Goal: Transaction & Acquisition: Book appointment/travel/reservation

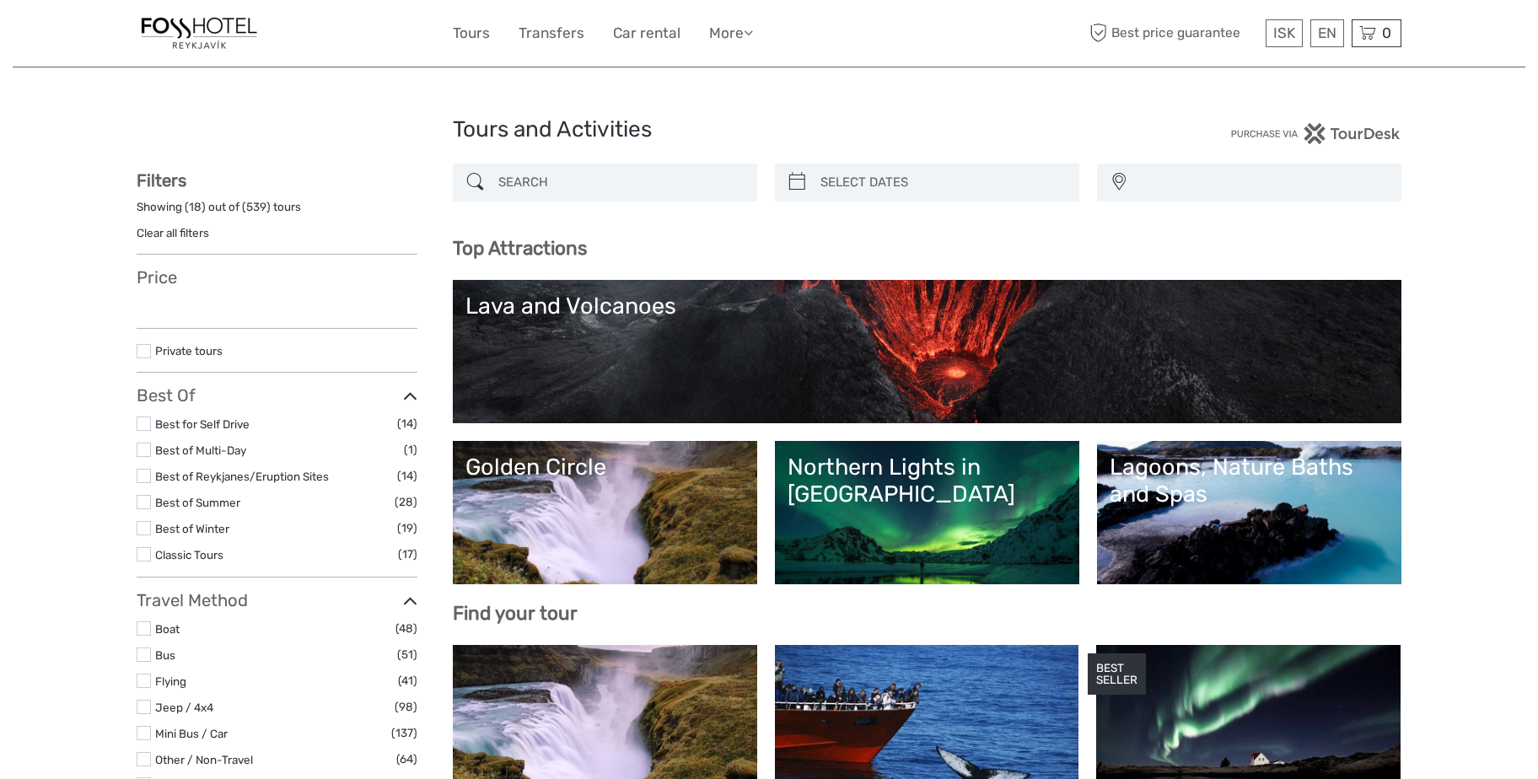
select select
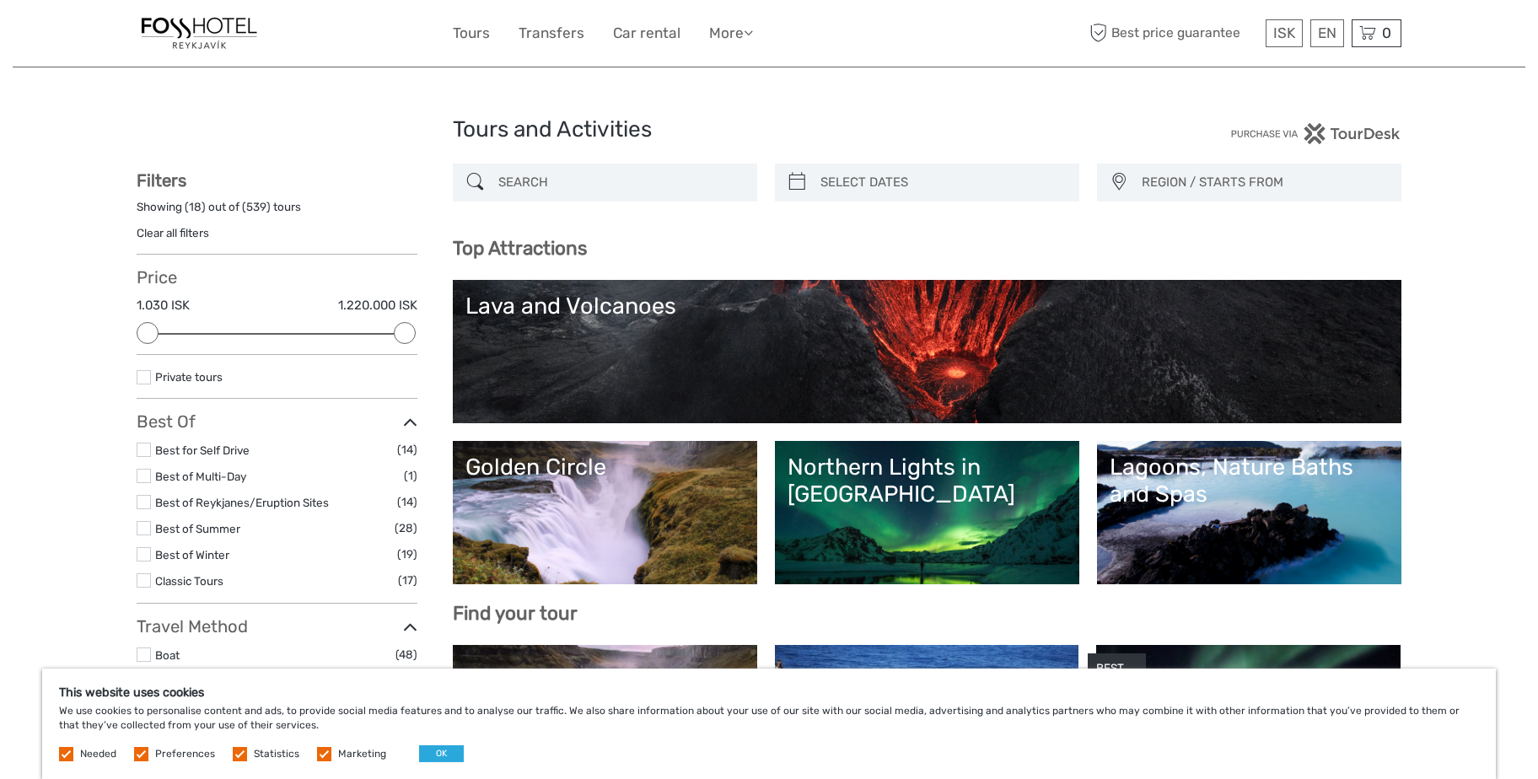
click at [683, 525] on link "Golden Circle" at bounding box center [605, 513] width 279 height 118
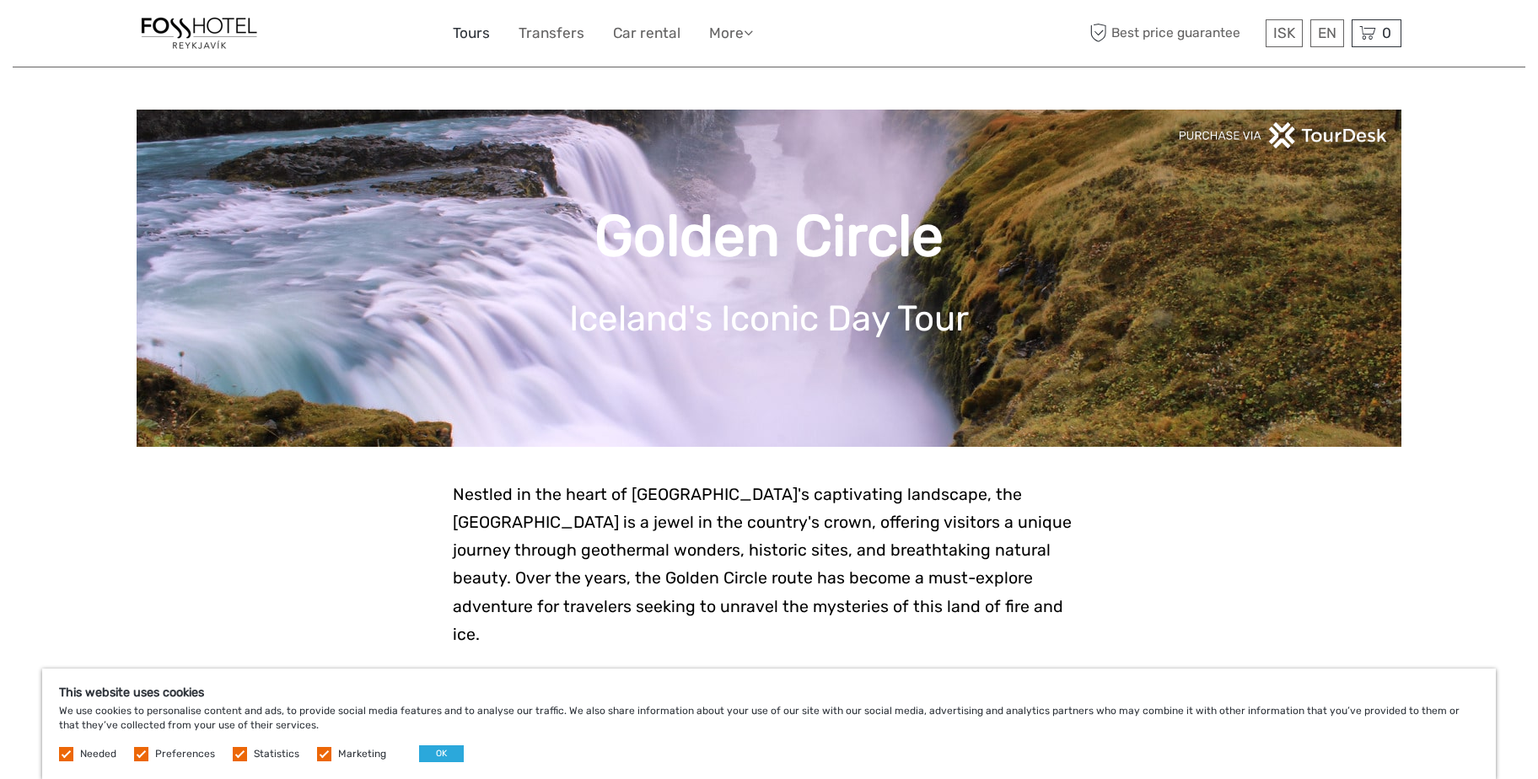
click at [471, 32] on link "Tours" at bounding box center [471, 33] width 37 height 24
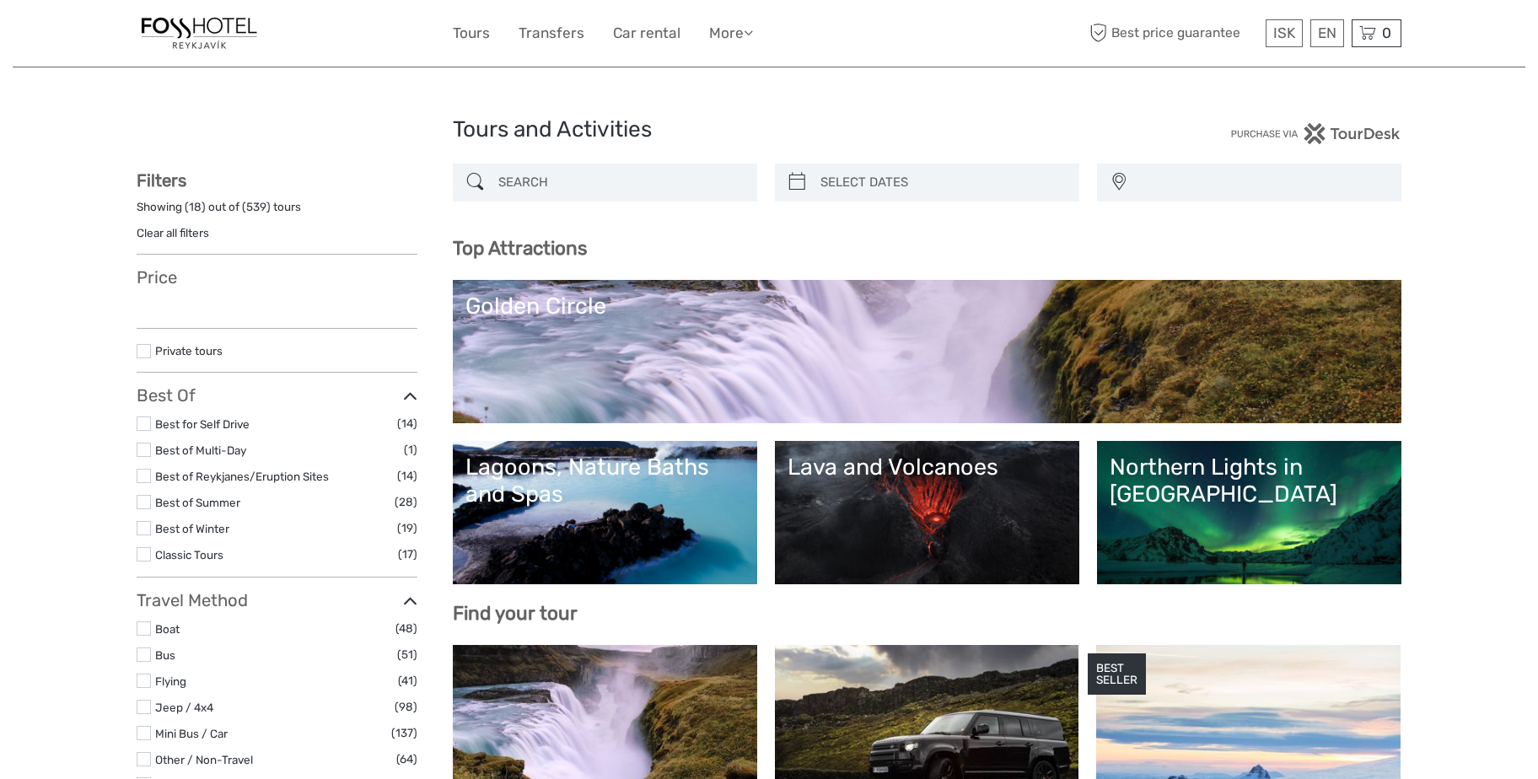
select select
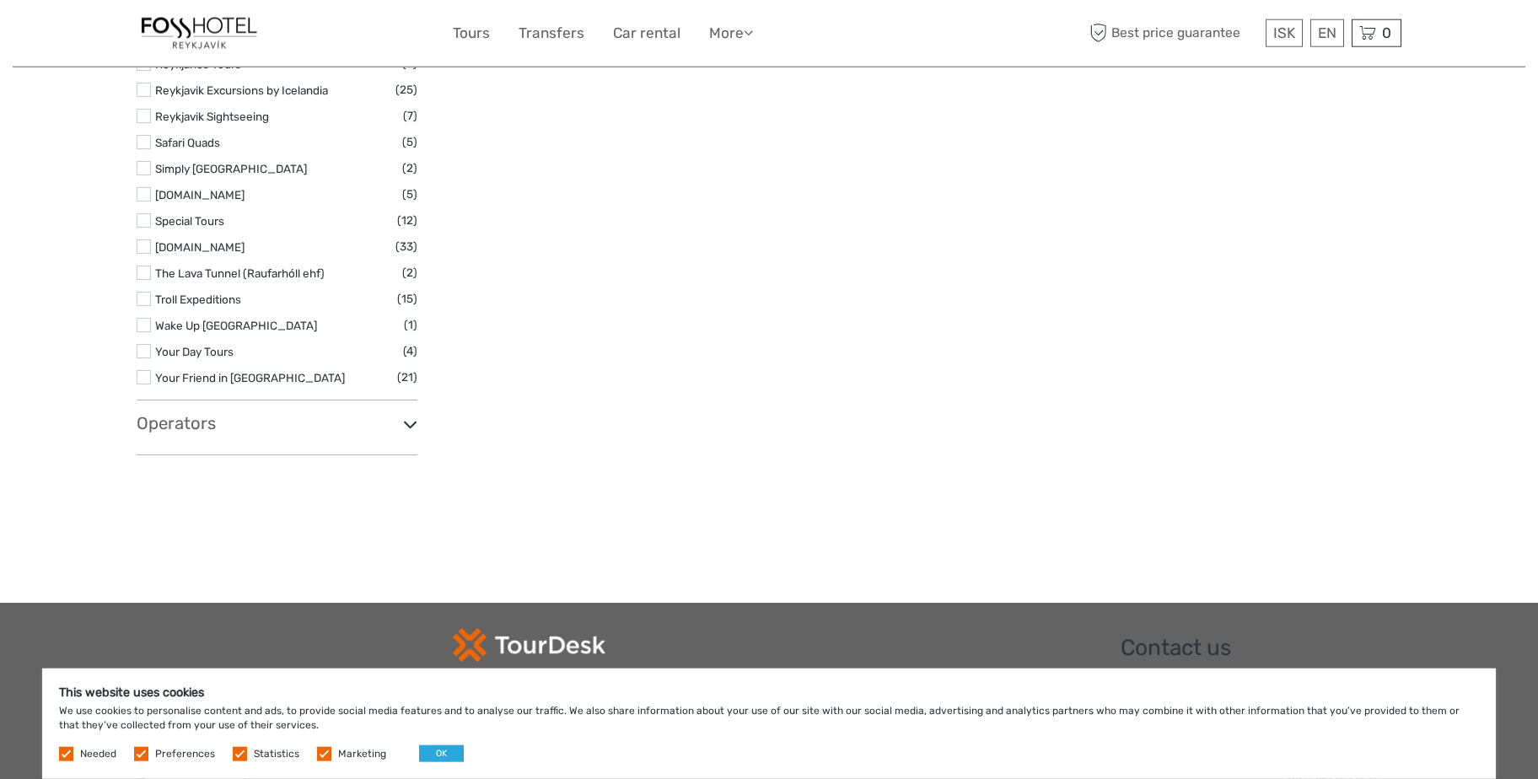
scroll to position [2789, 0]
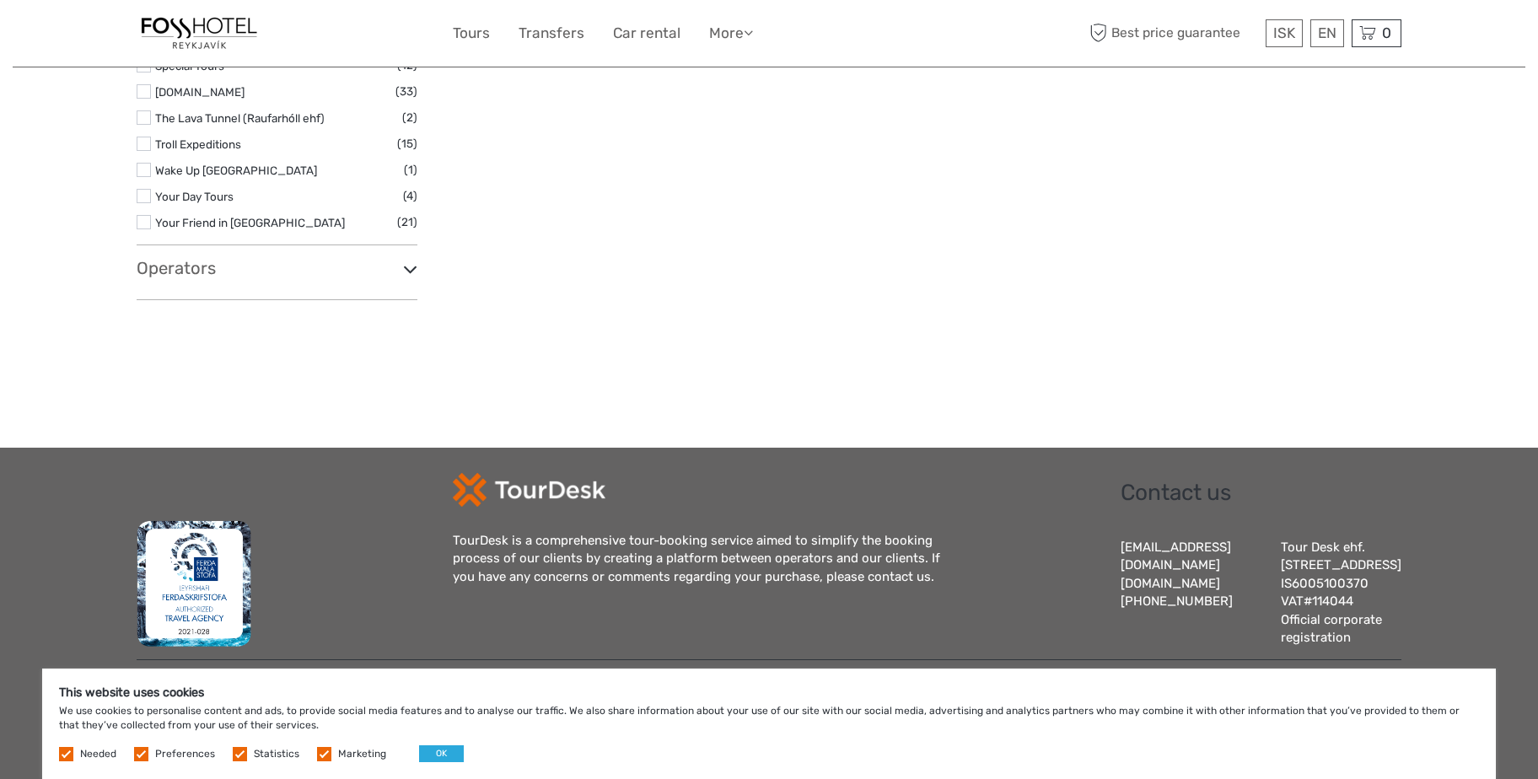
click at [240, 760] on label at bounding box center [240, 754] width 14 height 14
click at [0, 0] on input "checkbox" at bounding box center [0, 0] width 0 height 0
click at [323, 762] on div "This website uses cookies We use cookies to personalise content and ads, to pro…" at bounding box center [769, 724] width 1454 height 110
click at [321, 755] on label at bounding box center [324, 754] width 14 height 14
click at [0, 0] on input "checkbox" at bounding box center [0, 0] width 0 height 0
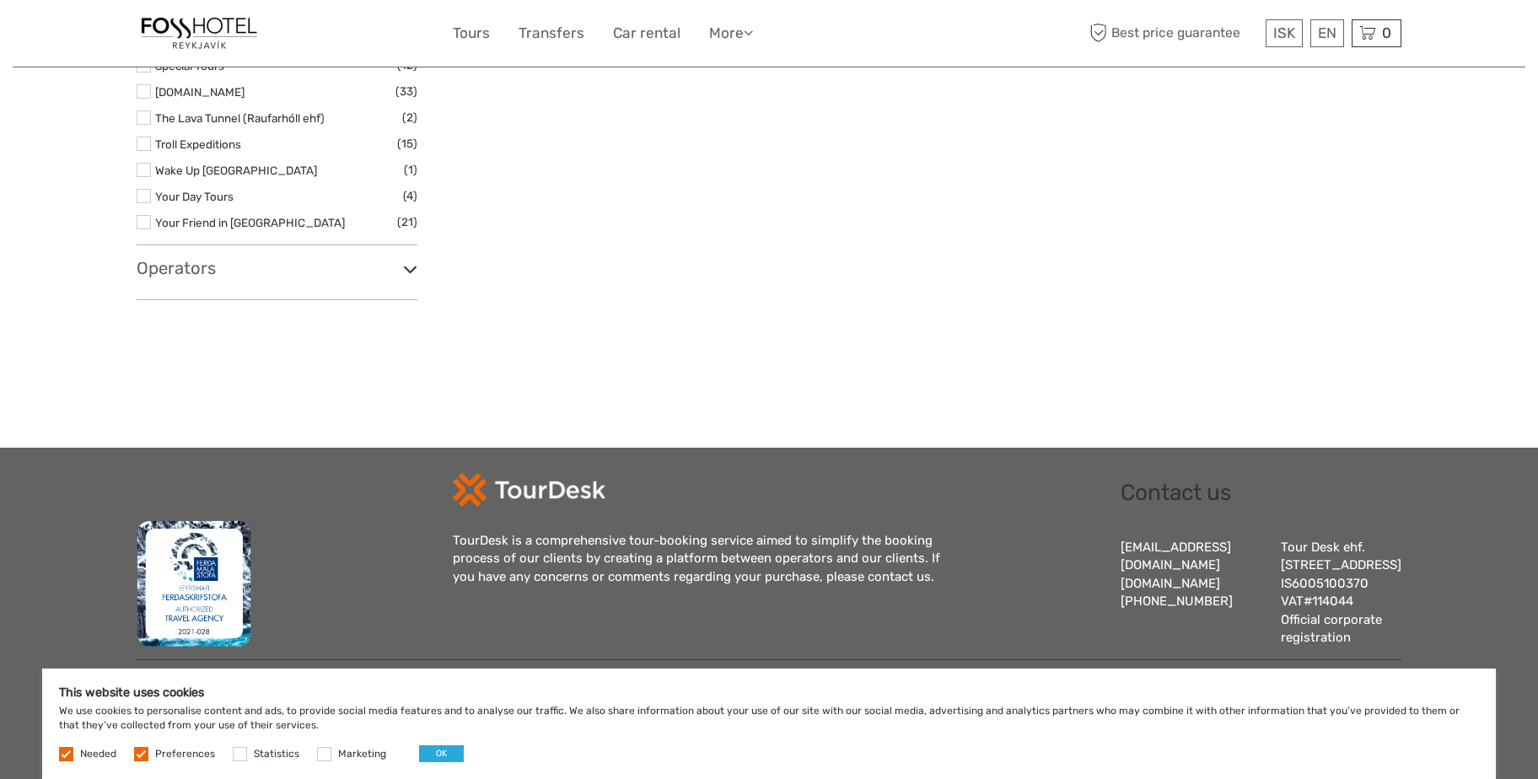
click at [141, 752] on label at bounding box center [141, 754] width 14 height 14
click at [0, 0] on input "checkbox" at bounding box center [0, 0] width 0 height 0
click at [428, 755] on button "OK" at bounding box center [441, 754] width 45 height 17
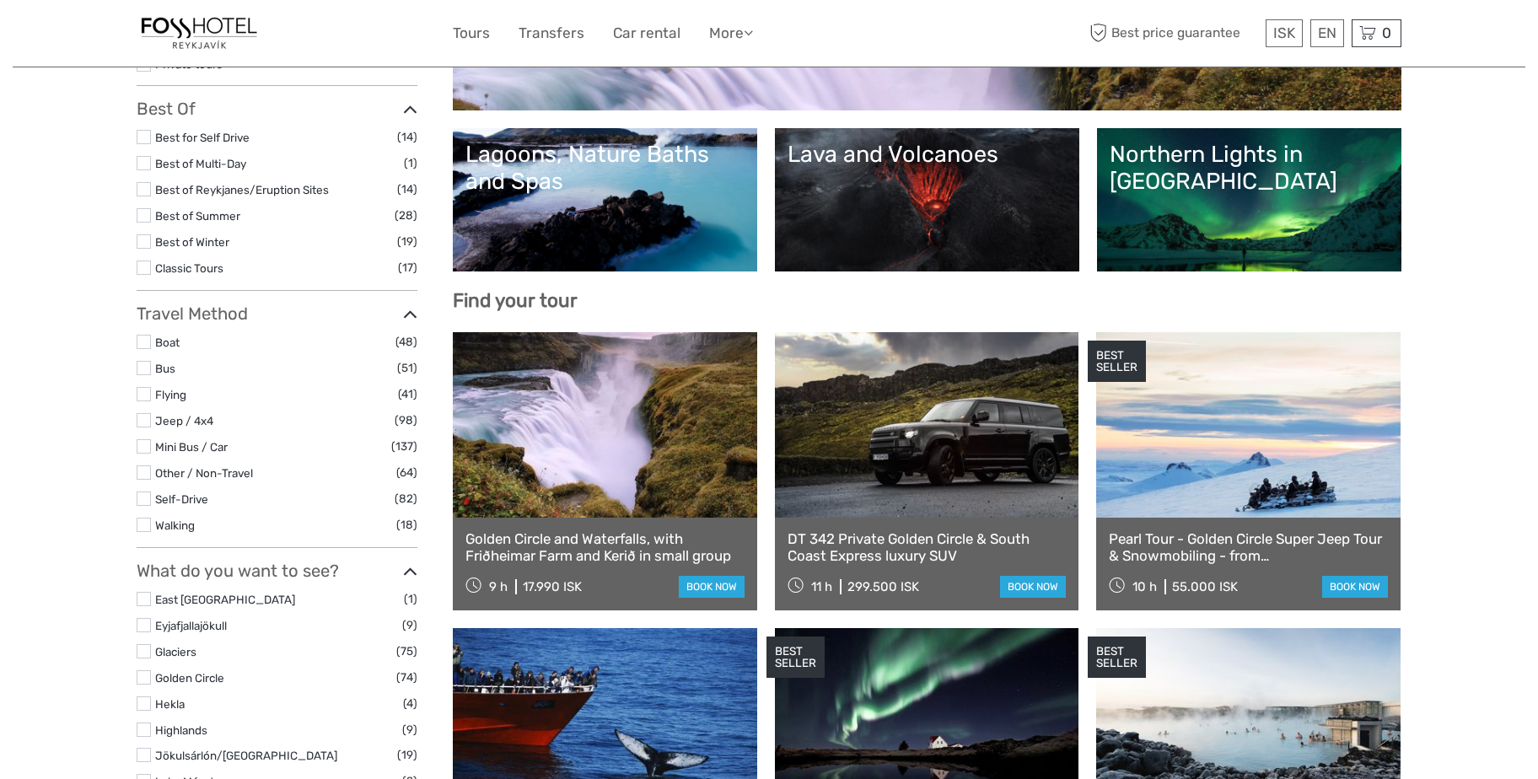
scroll to position [317, 0]
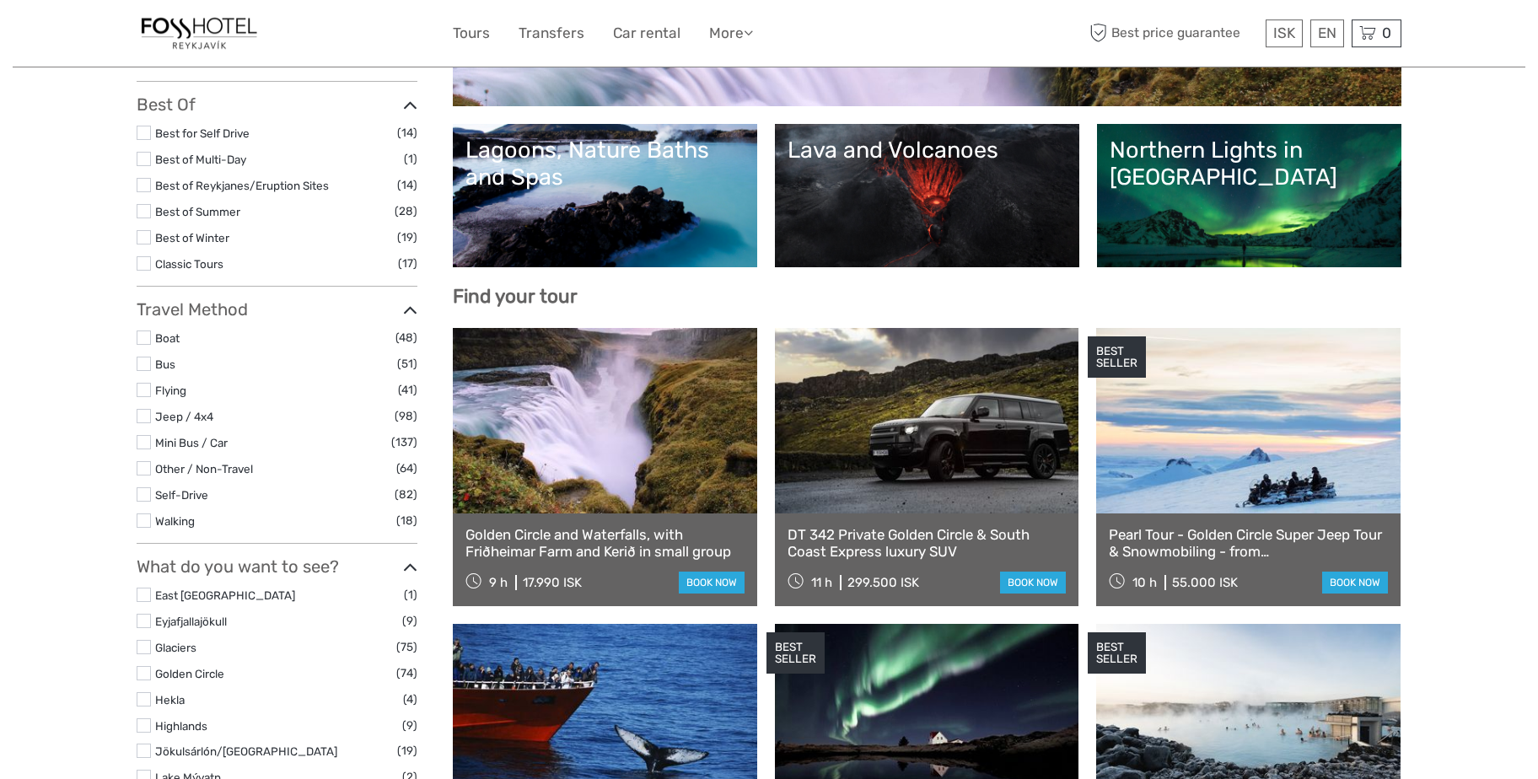
click at [147, 211] on label at bounding box center [144, 211] width 14 height 14
click at [0, 0] on input "checkbox" at bounding box center [0, 0] width 0 height 0
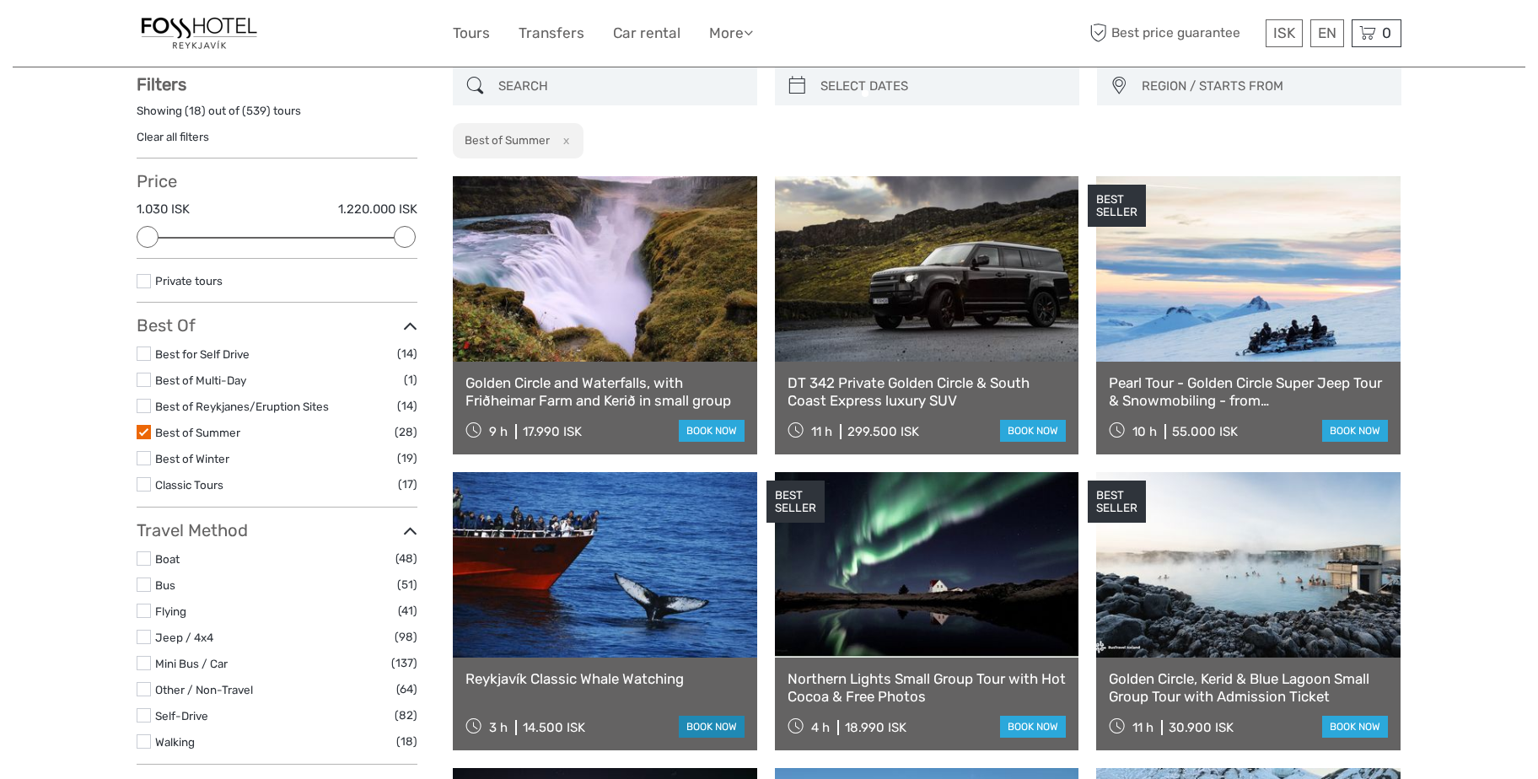
scroll to position [95, 0]
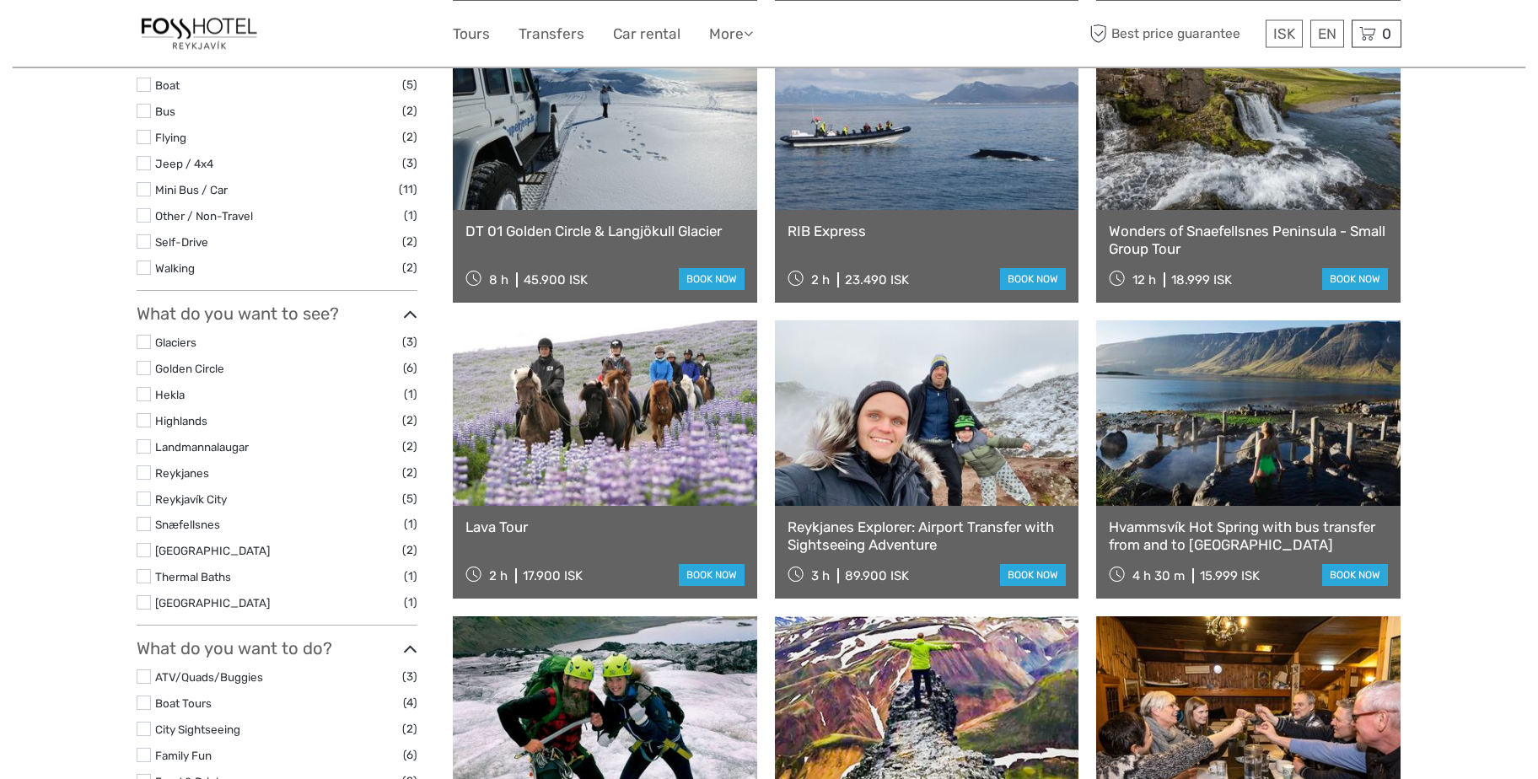
scroll to position [558, 0]
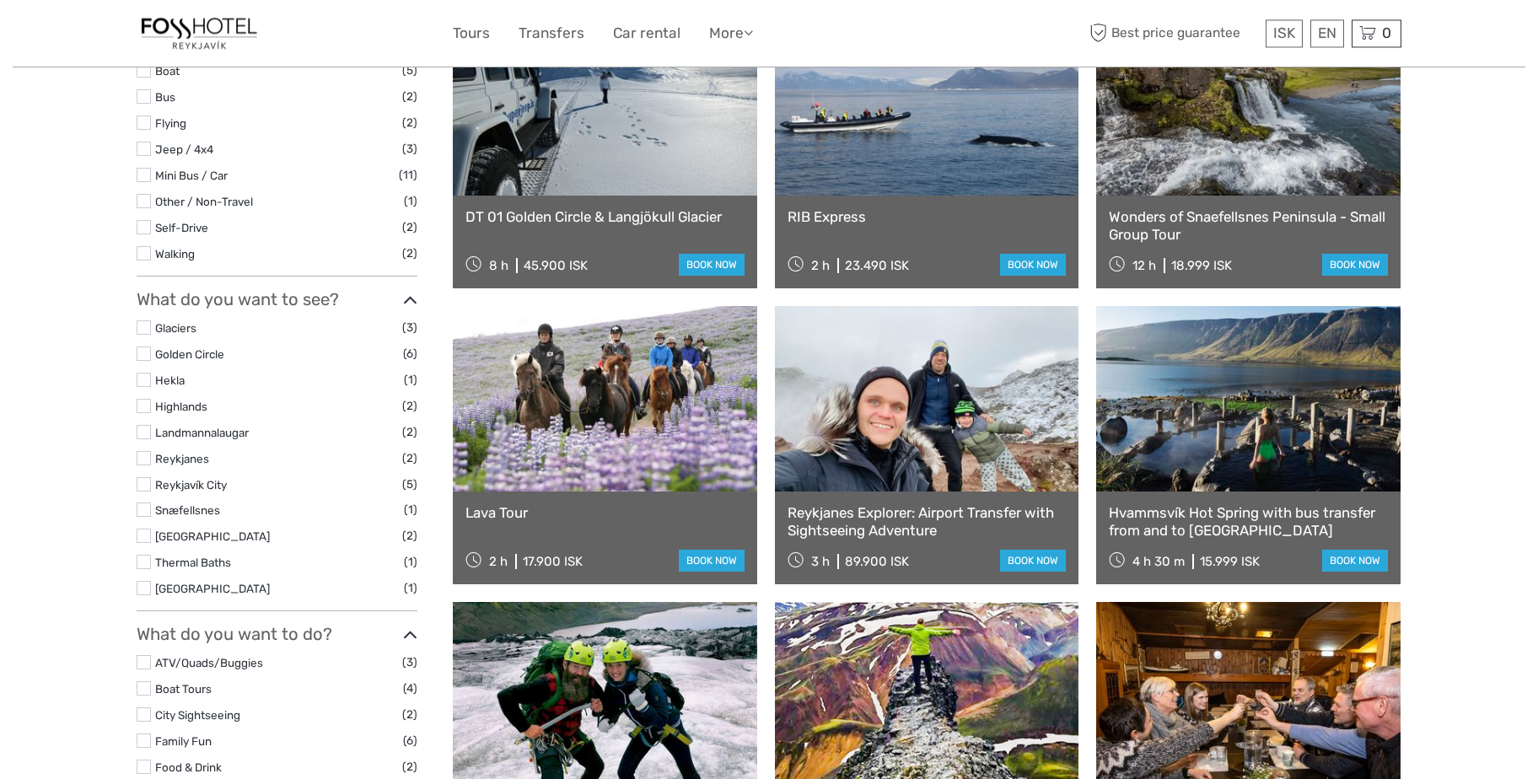
click at [581, 502] on div "Lava Tour 2 h 17.900 ISK book now" at bounding box center [605, 538] width 304 height 93
click at [695, 559] on link "book now" at bounding box center [712, 561] width 66 height 22
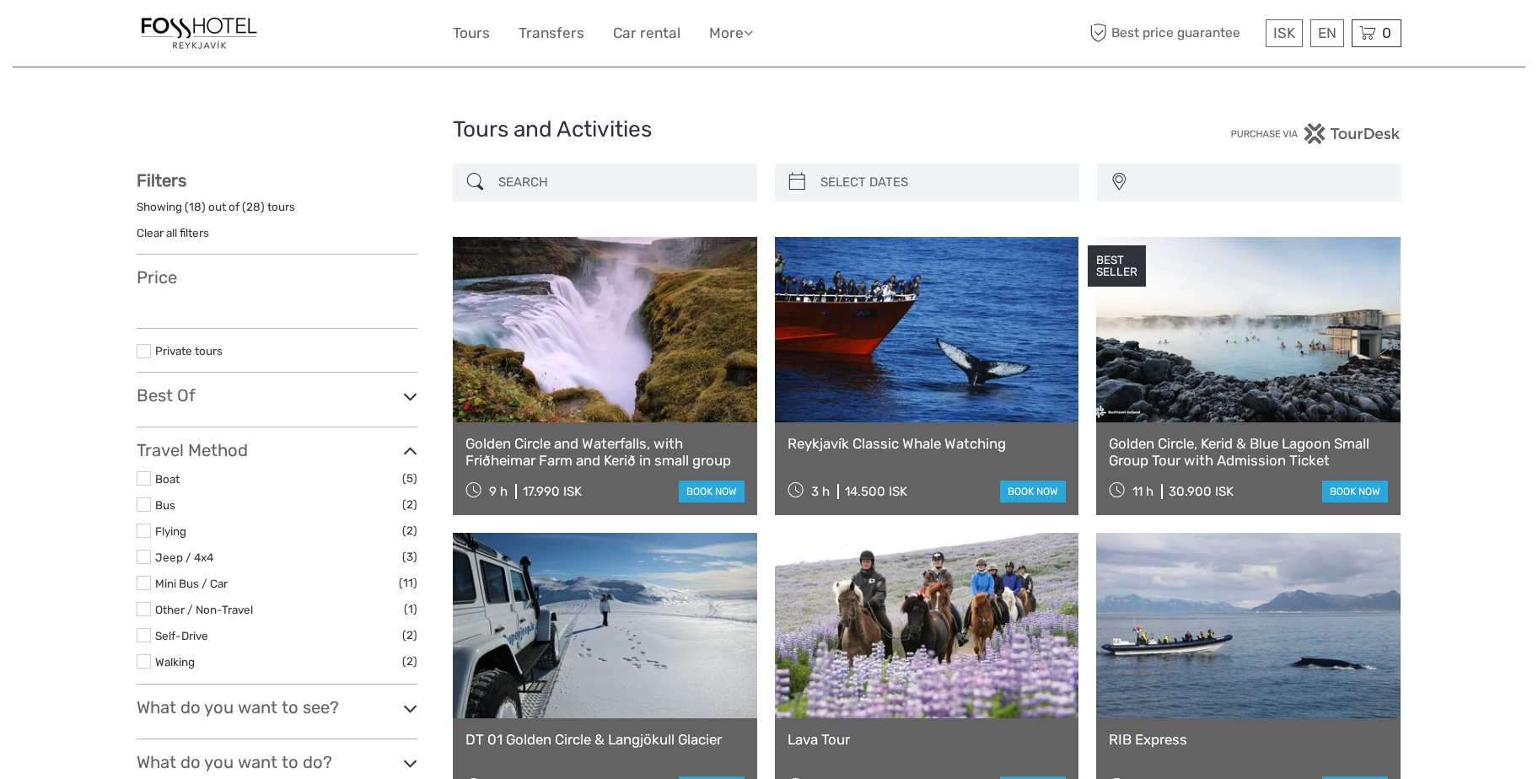
select select
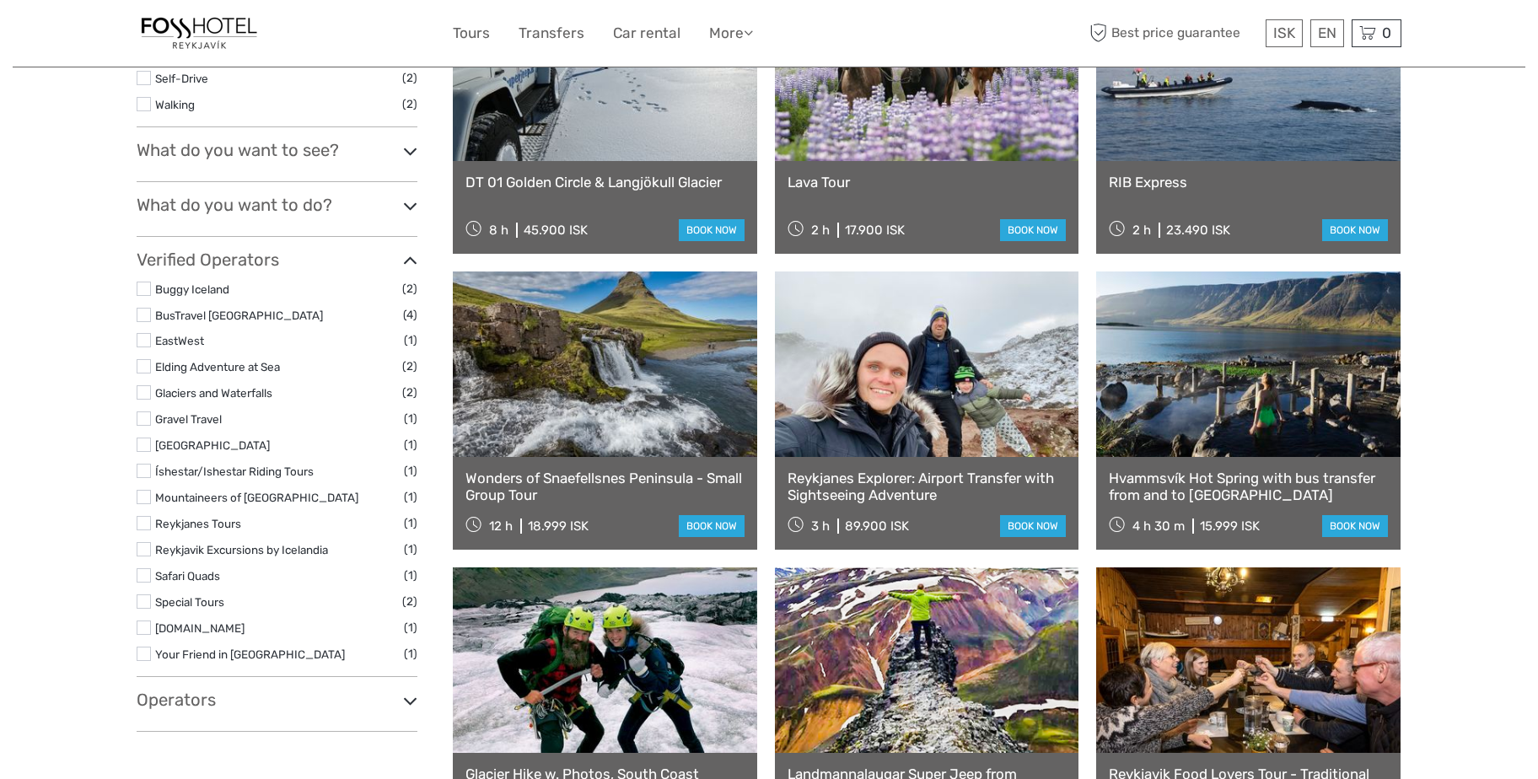
select select
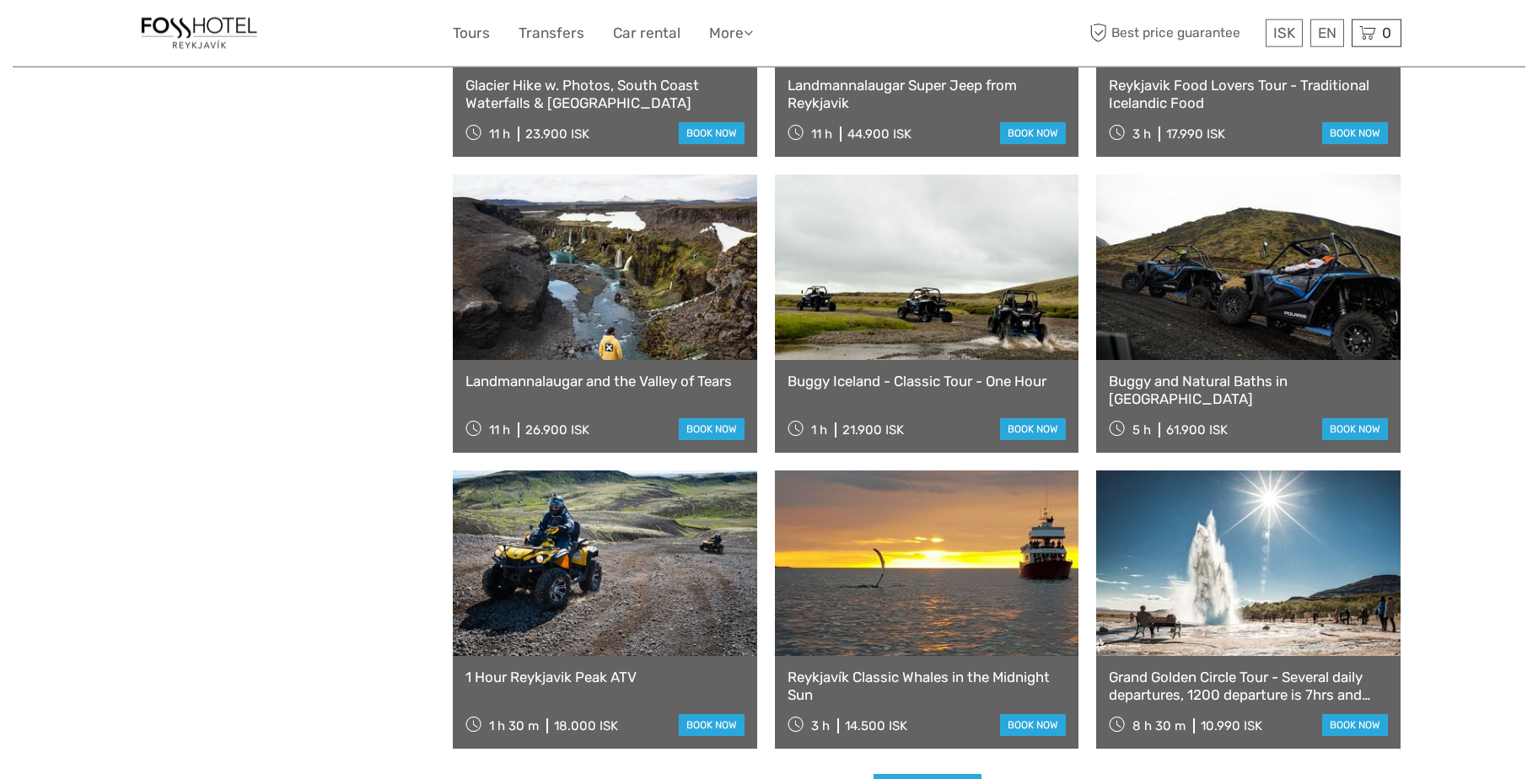
scroll to position [1285, 0]
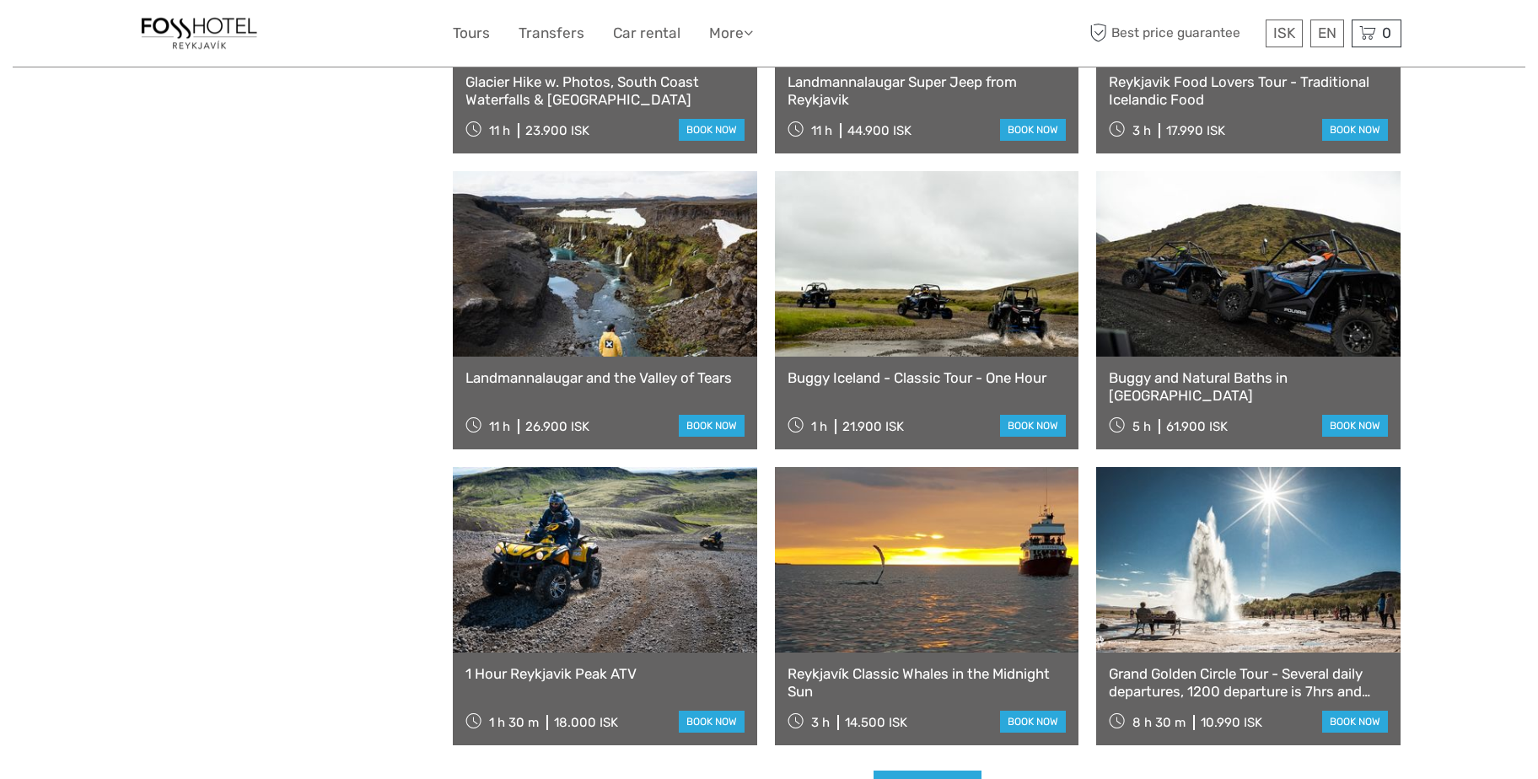
click at [611, 382] on link "Landmannalaugar and the Valley of Tears" at bounding box center [605, 377] width 279 height 17
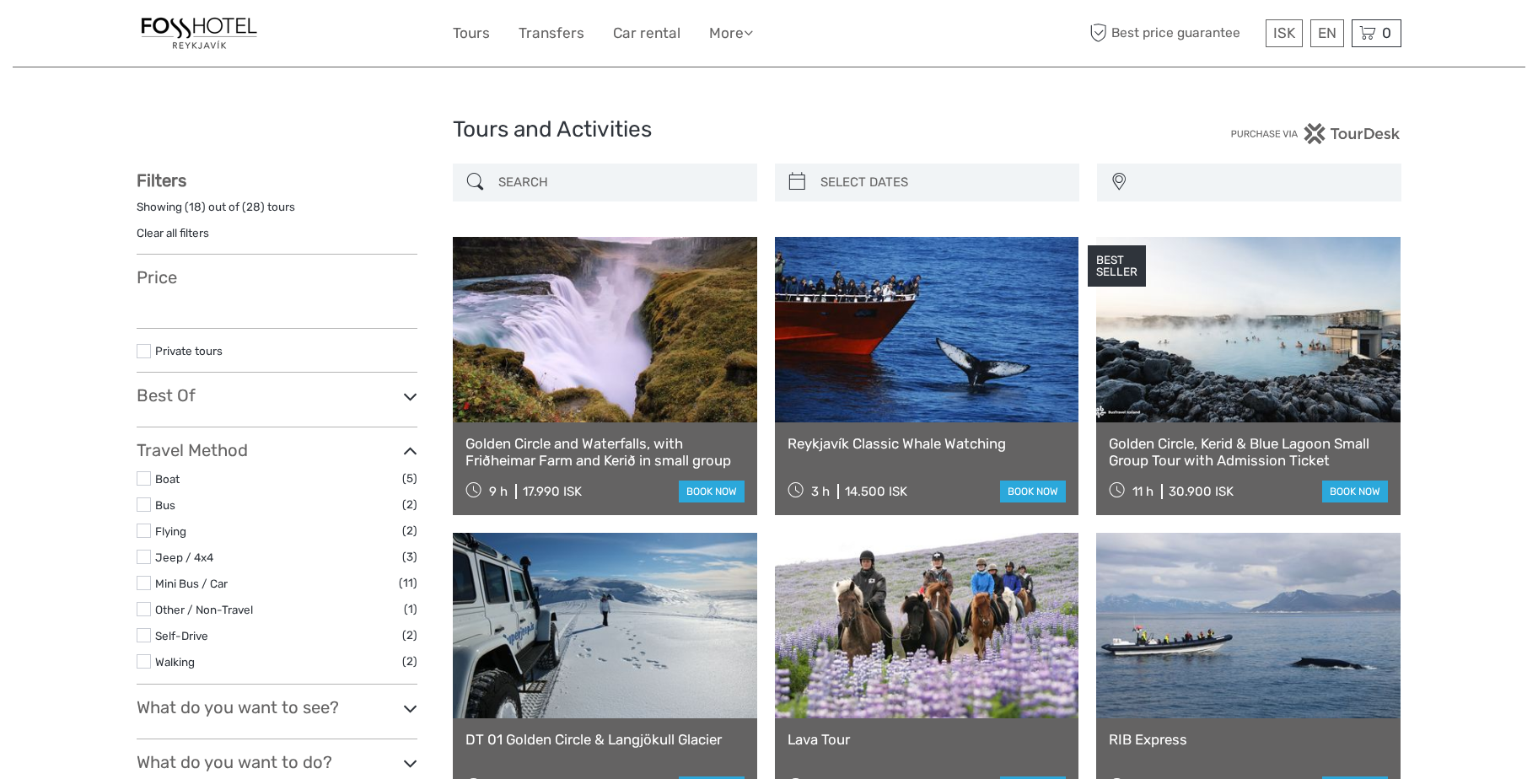
select select
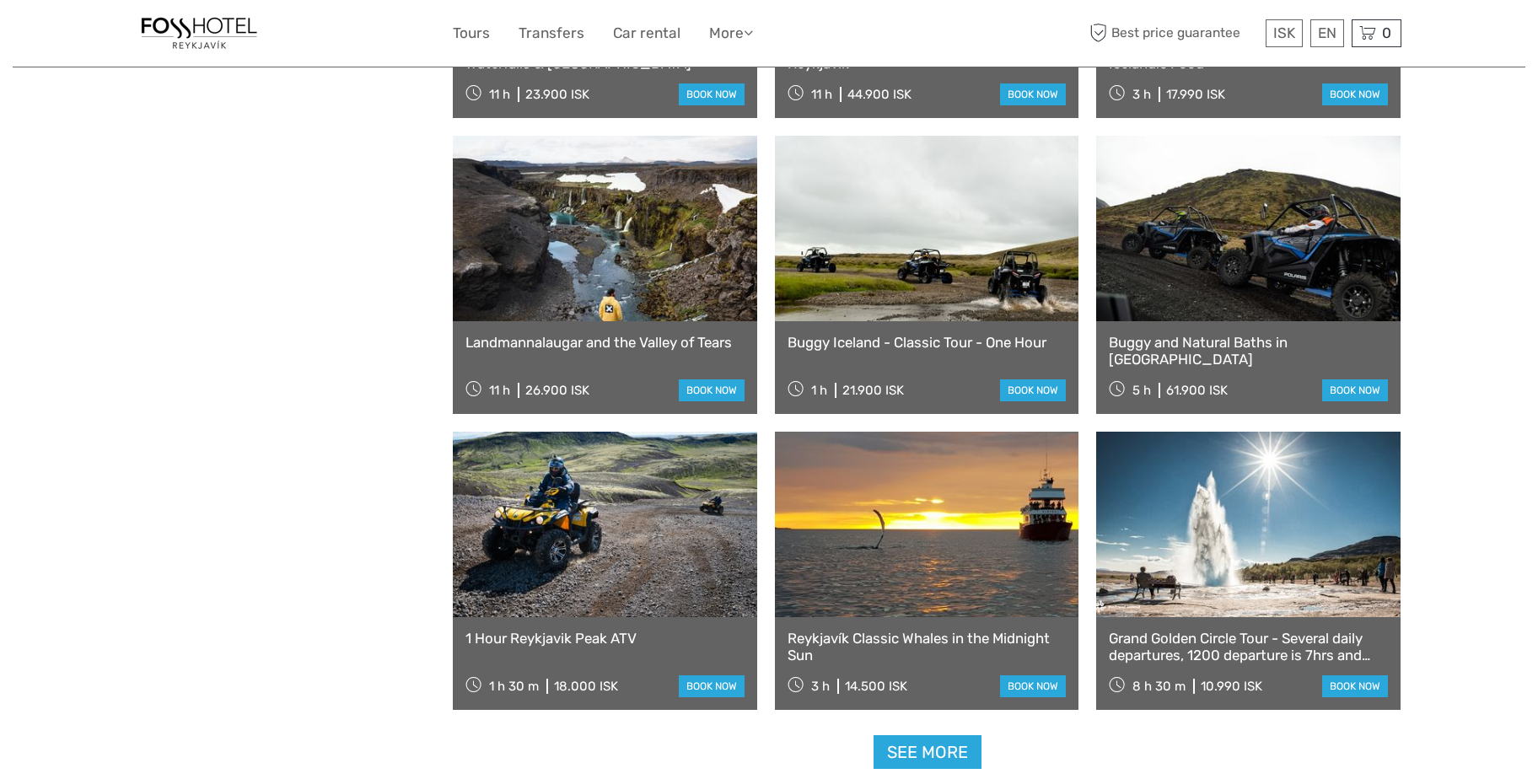
scroll to position [1285, 0]
select select
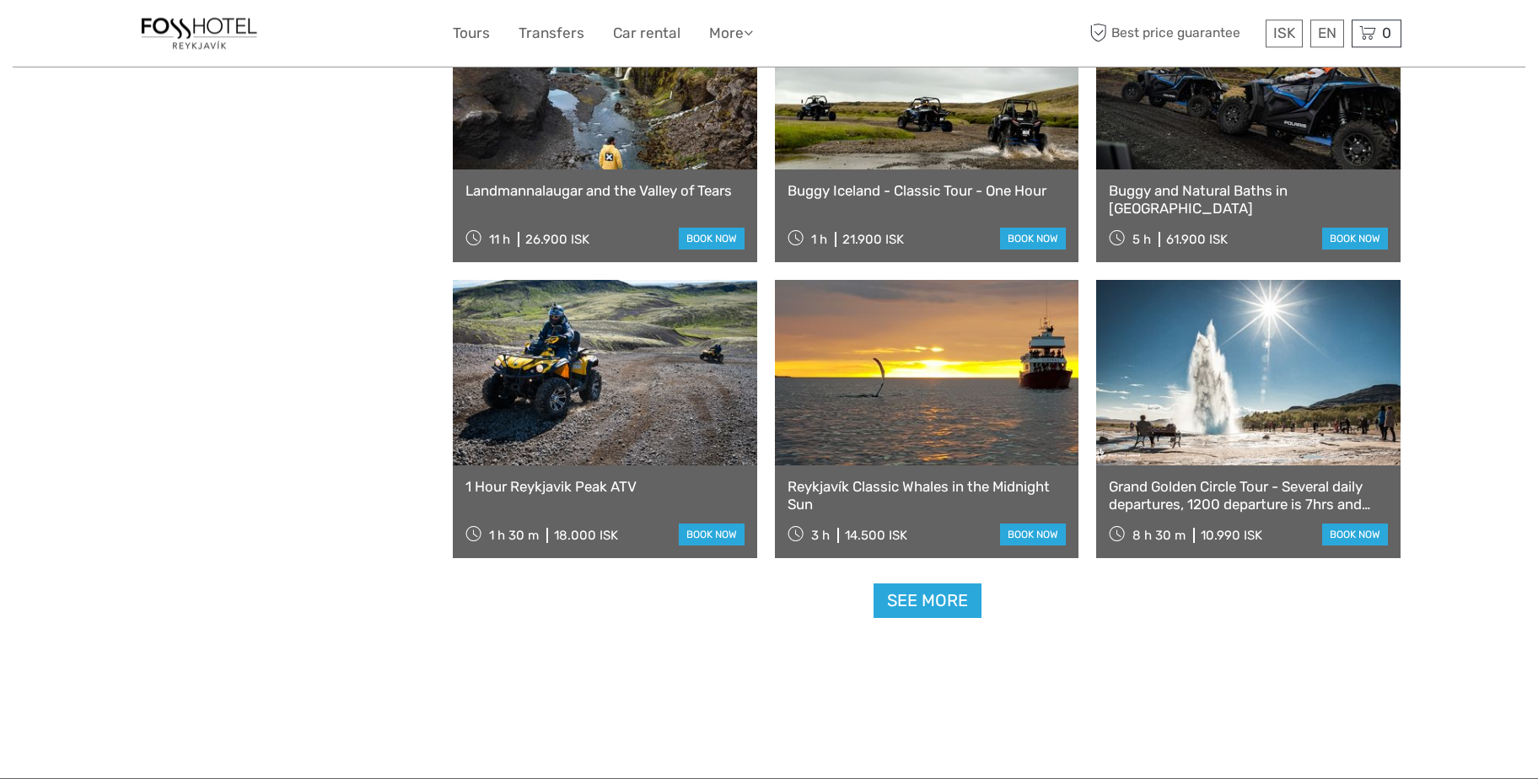
scroll to position [1463, 0]
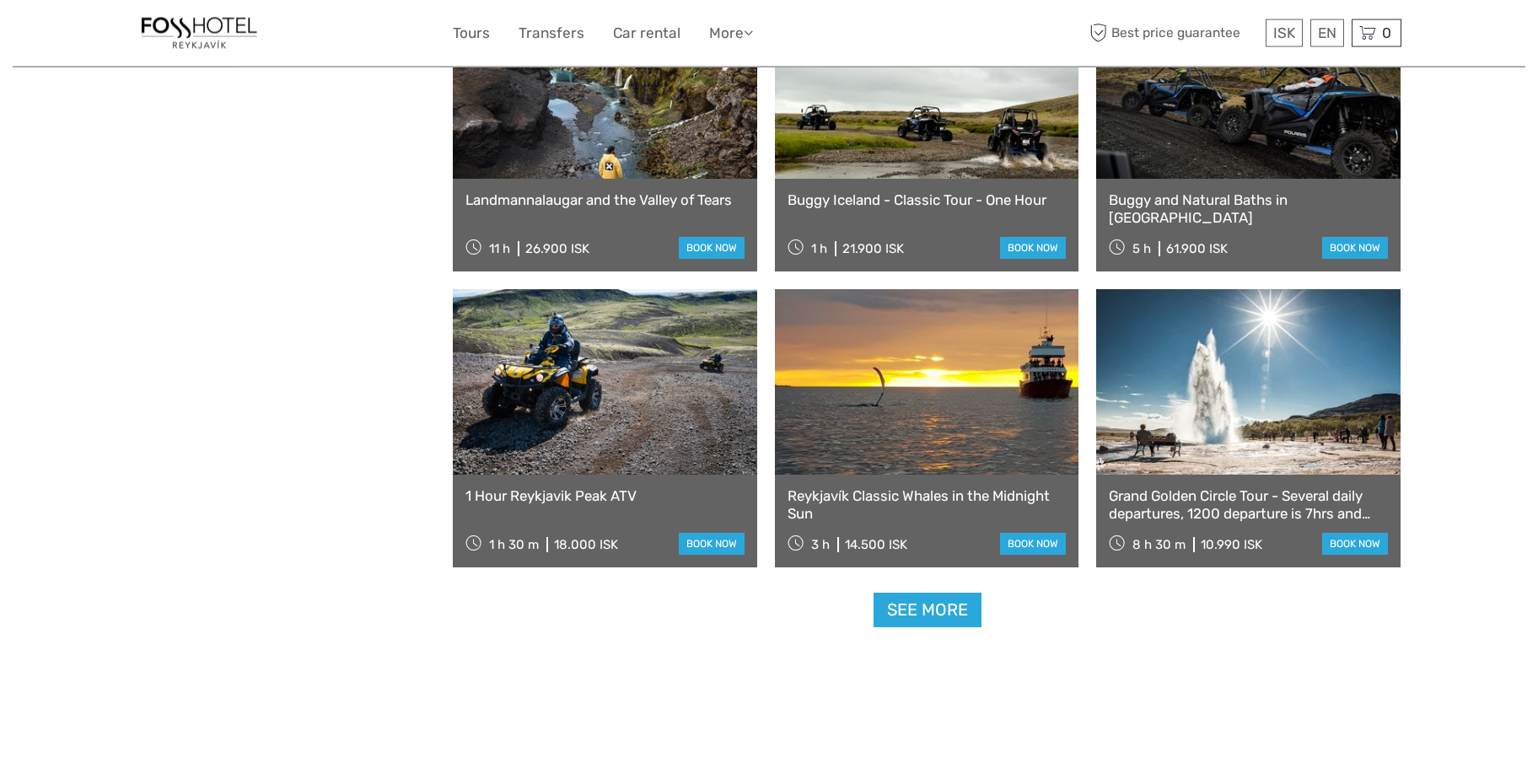
click at [1274, 506] on link "Grand Golden Circle Tour - Several daily departures, 1200 departure is 7hrs and…" at bounding box center [1248, 504] width 279 height 35
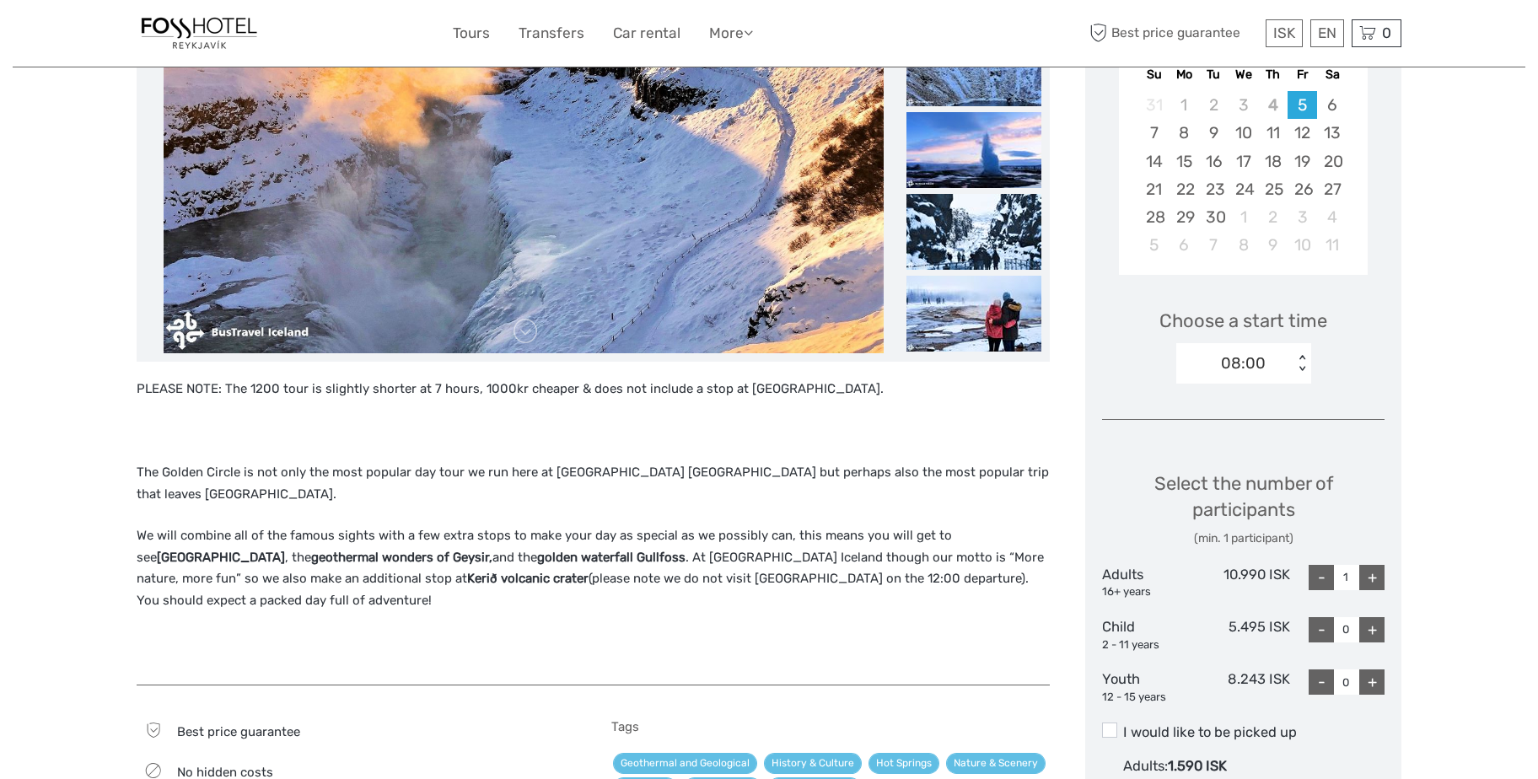
scroll to position [358, 0]
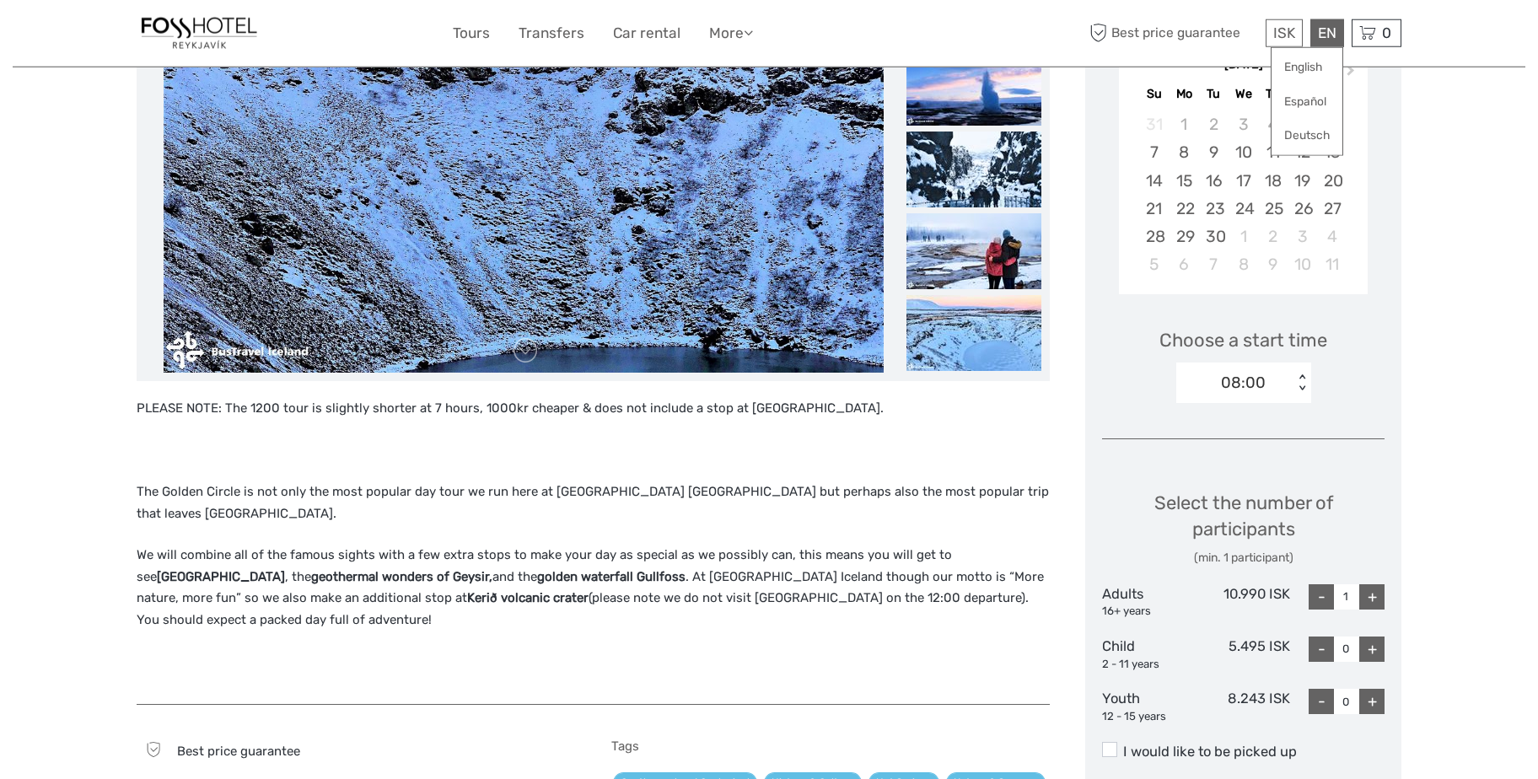
click at [1328, 33] on div "EN English Español Deutsch" at bounding box center [1328, 33] width 34 height 28
click at [1316, 63] on link "English" at bounding box center [1307, 67] width 71 height 30
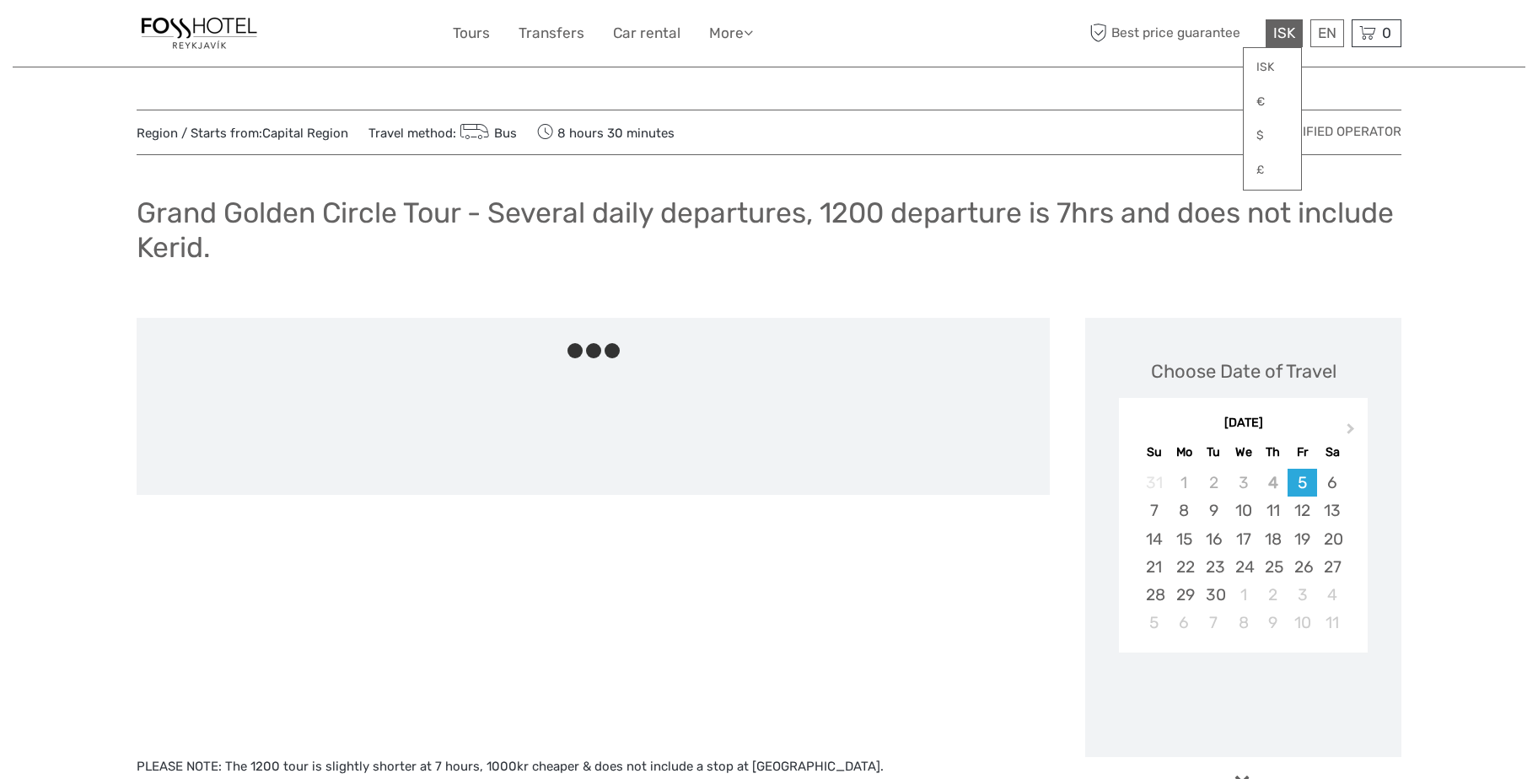
click at [1280, 37] on span "ISK" at bounding box center [1285, 32] width 22 height 17
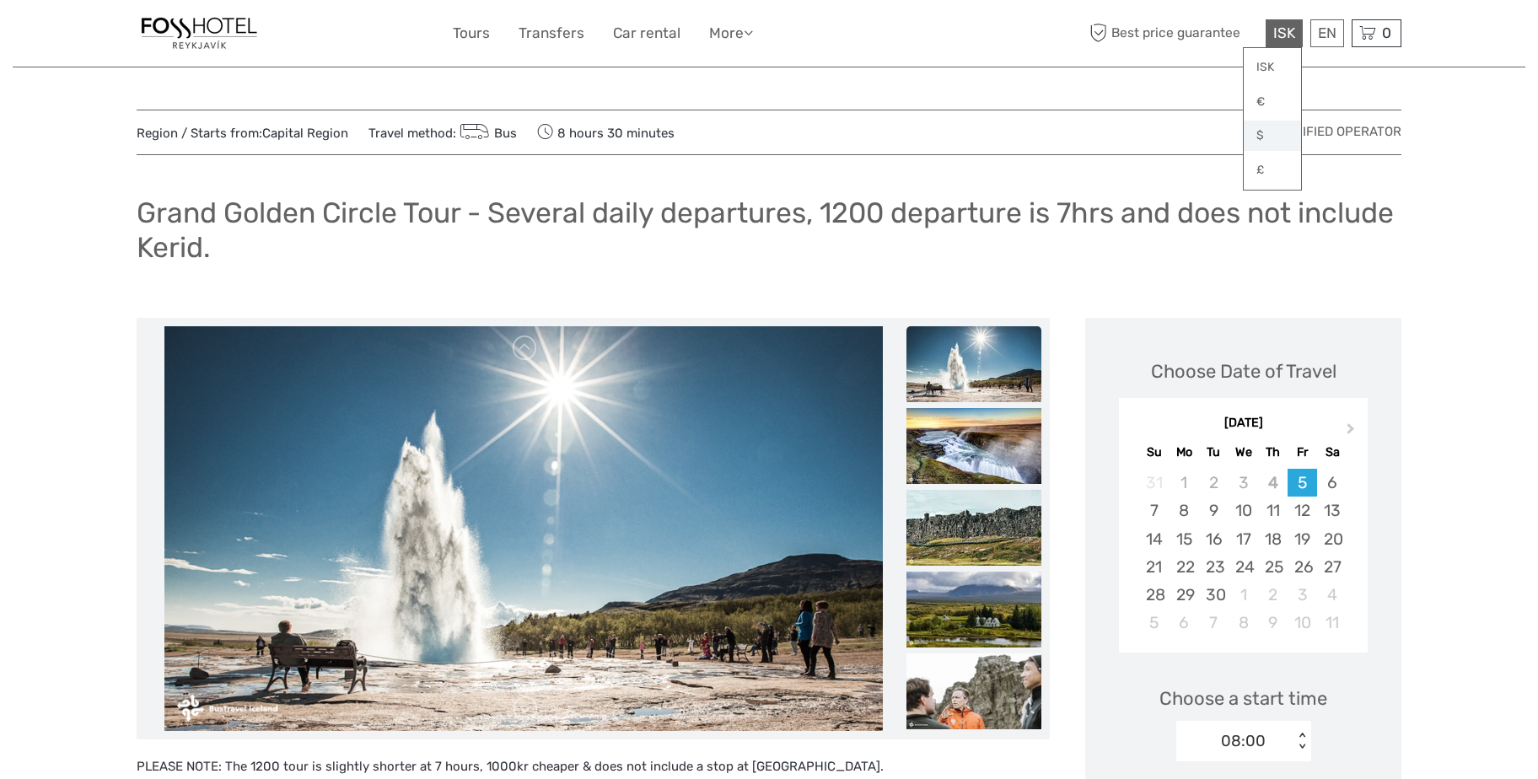
click at [1268, 134] on link "$" at bounding box center [1272, 136] width 57 height 30
click at [1256, 134] on link "$" at bounding box center [1272, 136] width 57 height 30
click at [1263, 135] on link "$" at bounding box center [1272, 136] width 57 height 30
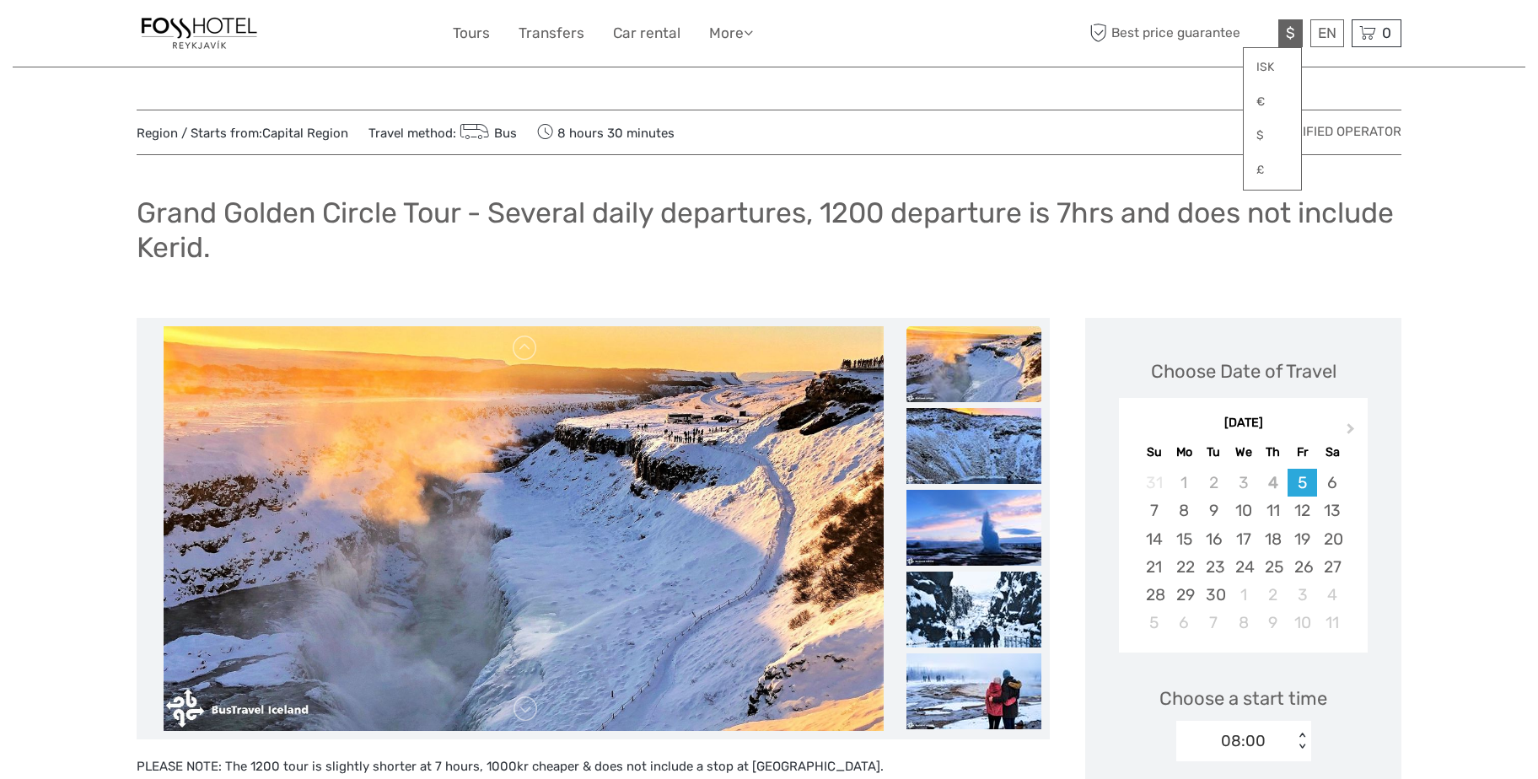
click at [970, 21] on div "$ ISK € $ £ EN English Español Deutsch Tours Transfers Car rental More Travel A…" at bounding box center [769, 33] width 633 height 41
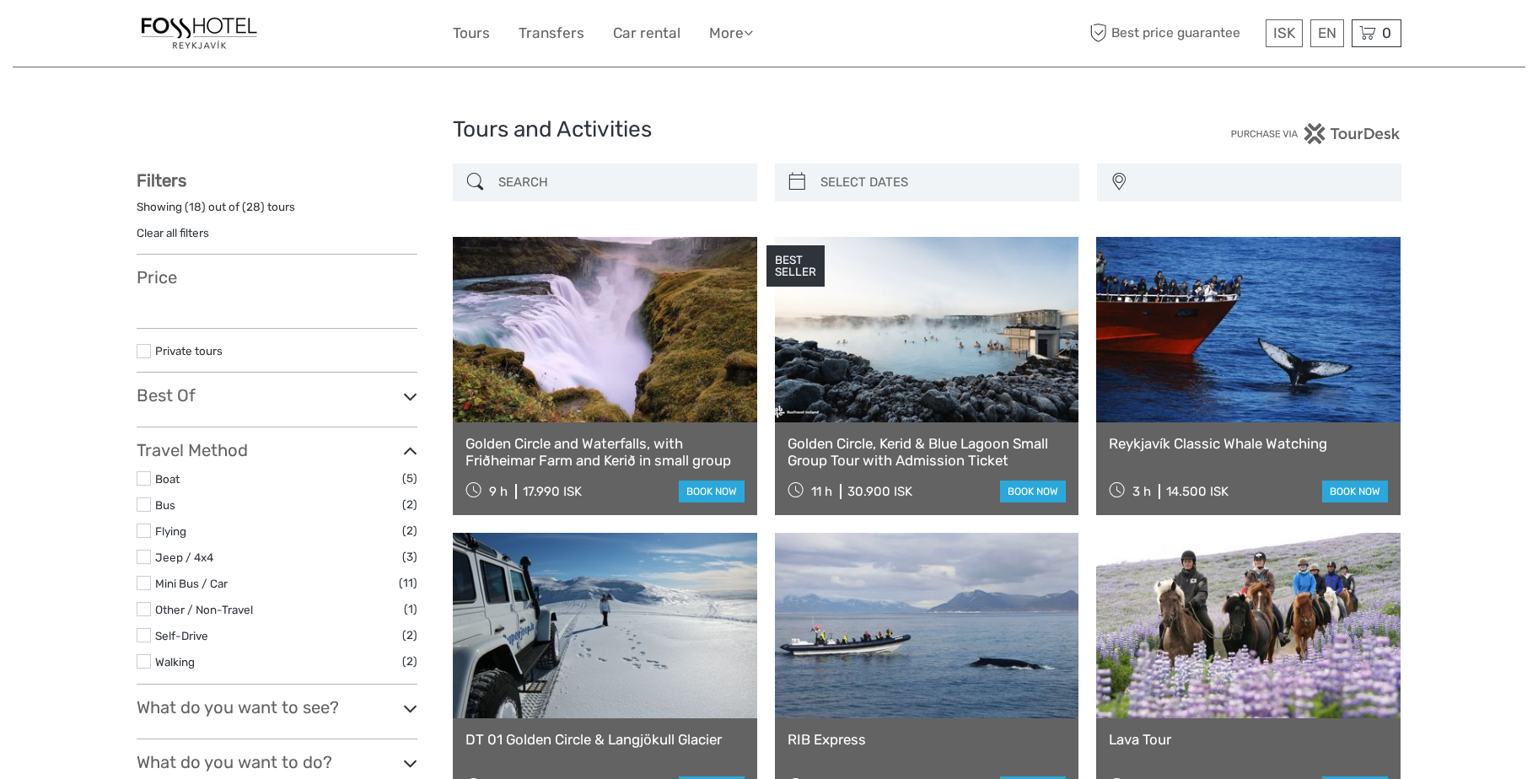
select select
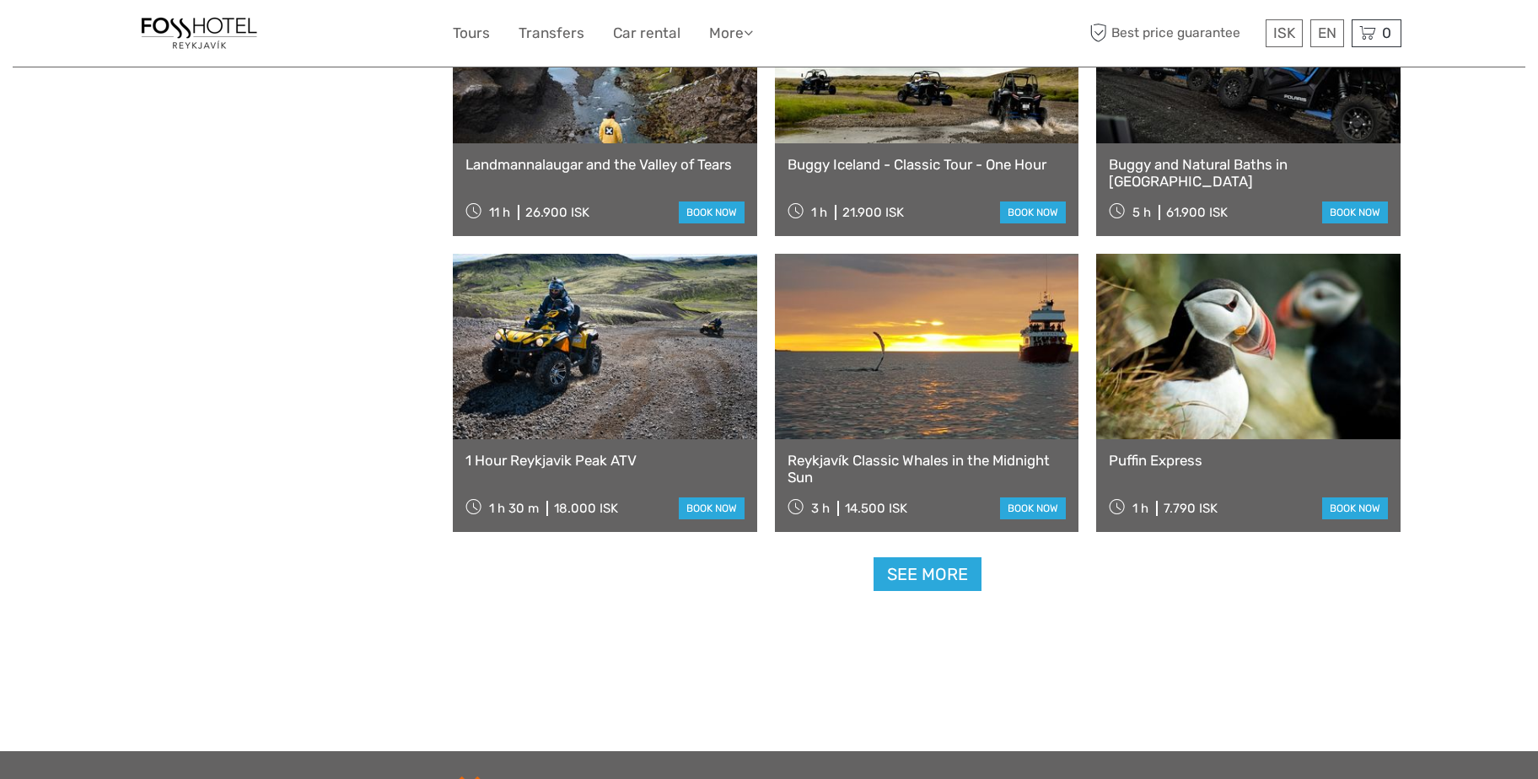
select select
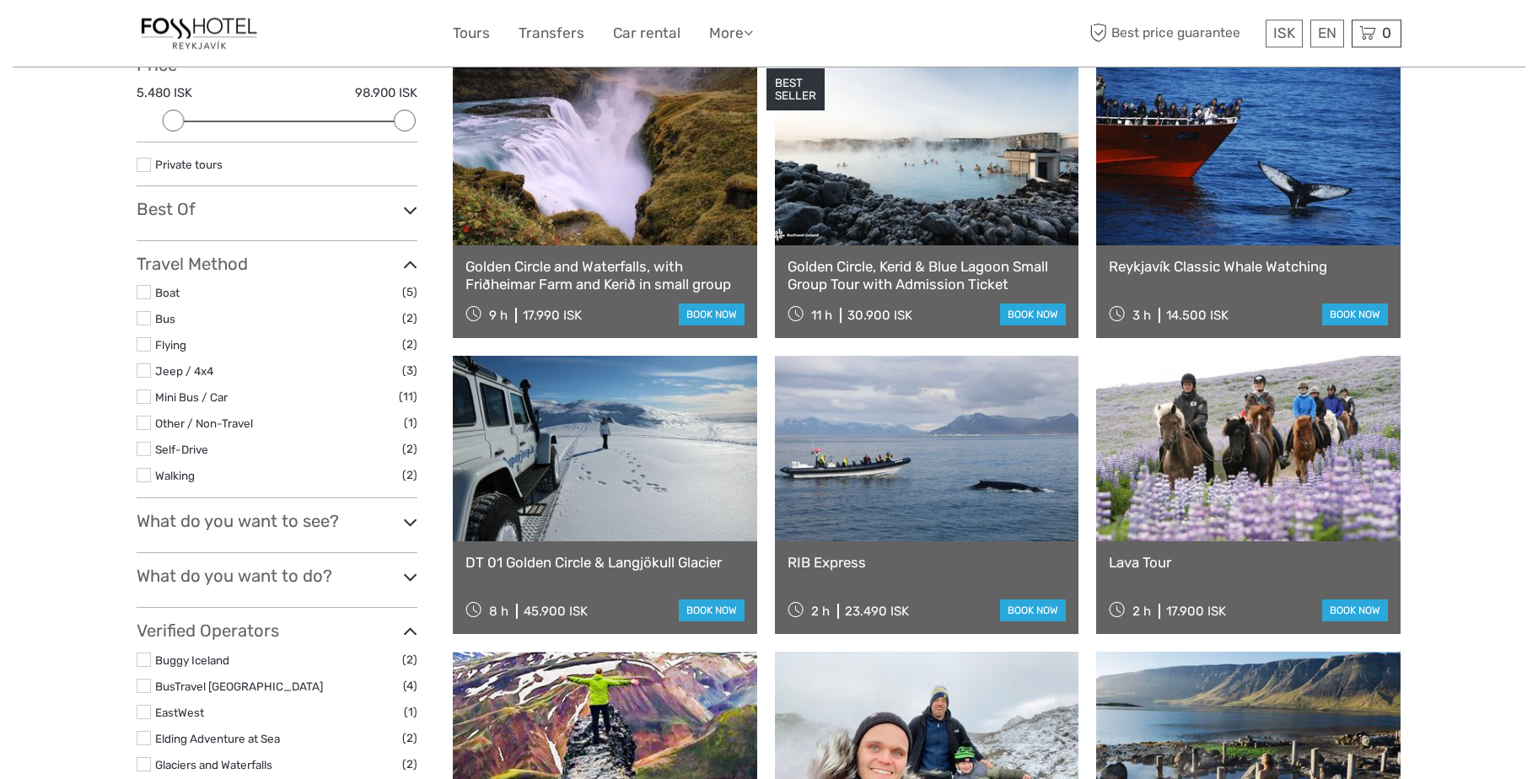
scroll to position [0, 0]
